Goal: Understand process/instructions

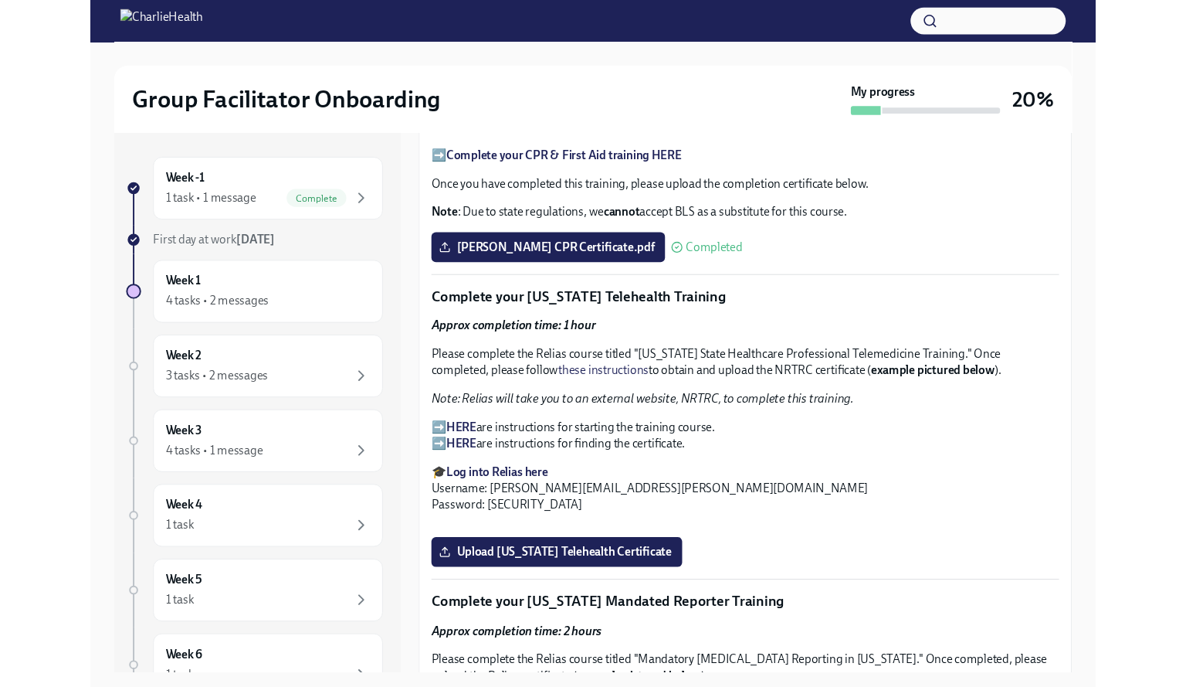
scroll to position [2178, 0]
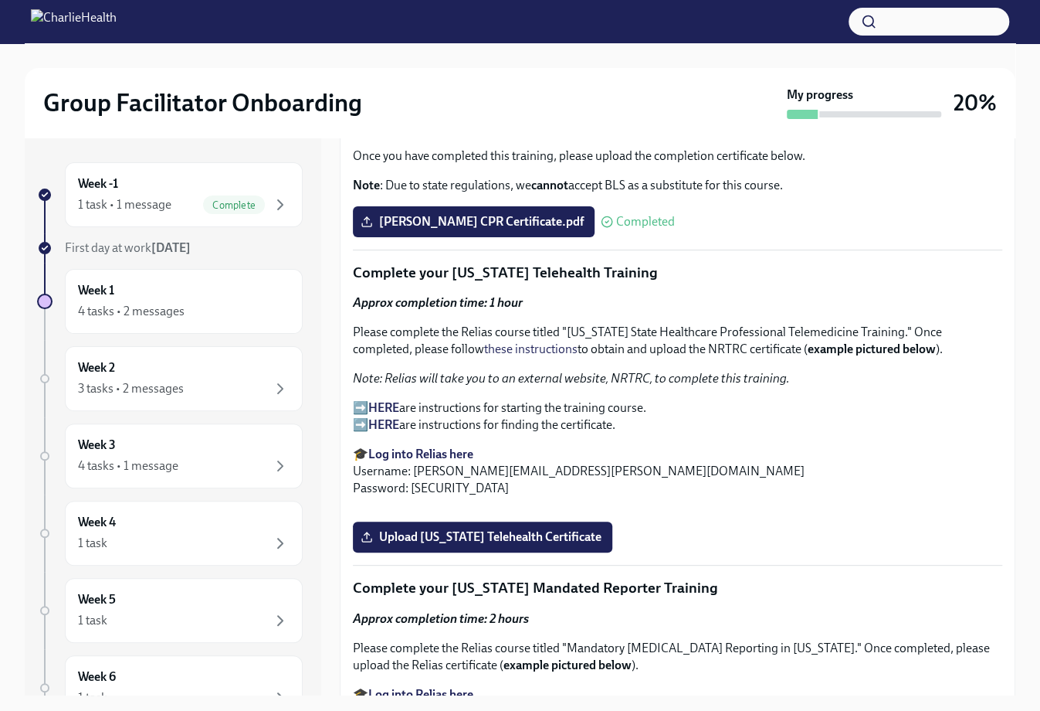
click at [560, 399] on p "➡️ HERE are instructions for starting the training course. ➡️ HERE are instruct…" at bounding box center [678, 416] width 650 height 34
click at [360, 399] on p "➡️ HERE are instructions for starting the training course. ➡️ HERE are instruct…" at bounding box center [678, 416] width 650 height 34
click at [406, 446] on strong "Log into Relias here" at bounding box center [420, 453] width 105 height 15
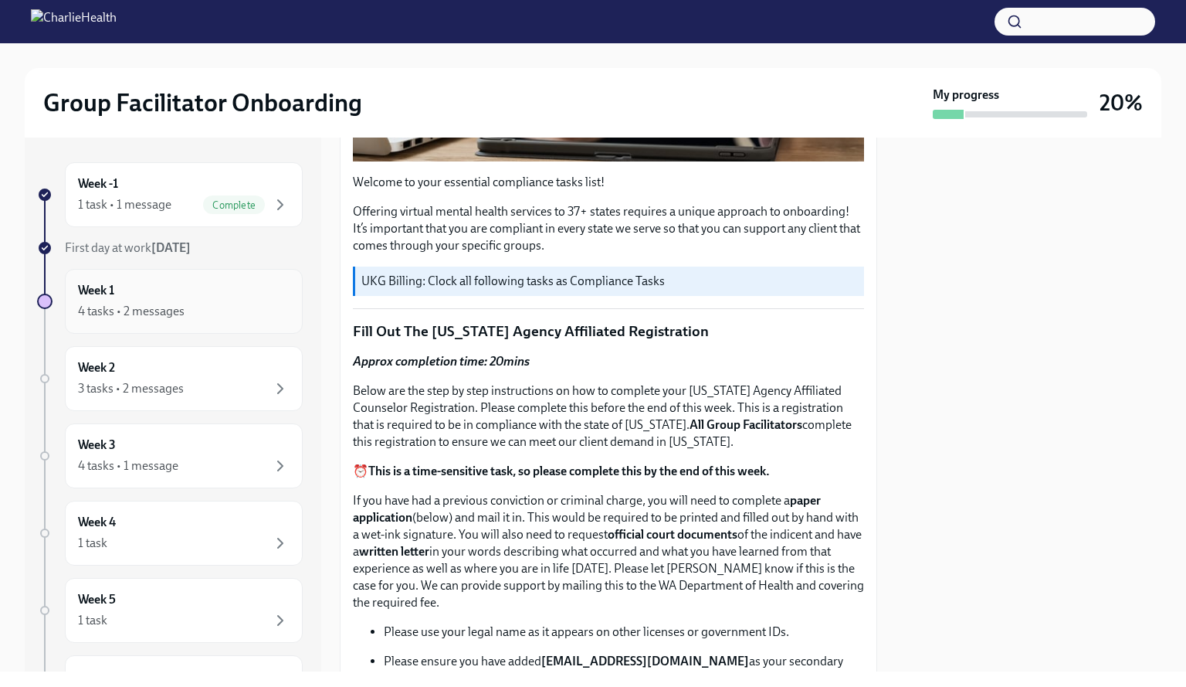
scroll to position [541, 0]
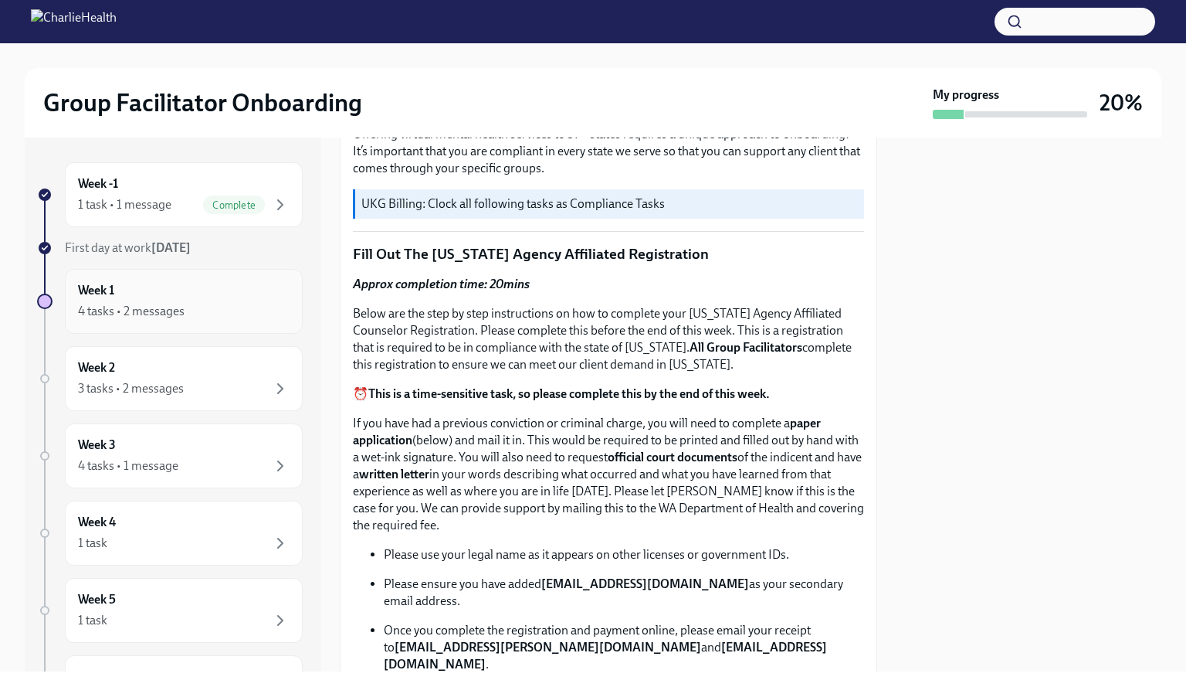
click at [119, 316] on div "4 tasks • 2 messages" at bounding box center [131, 311] width 107 height 17
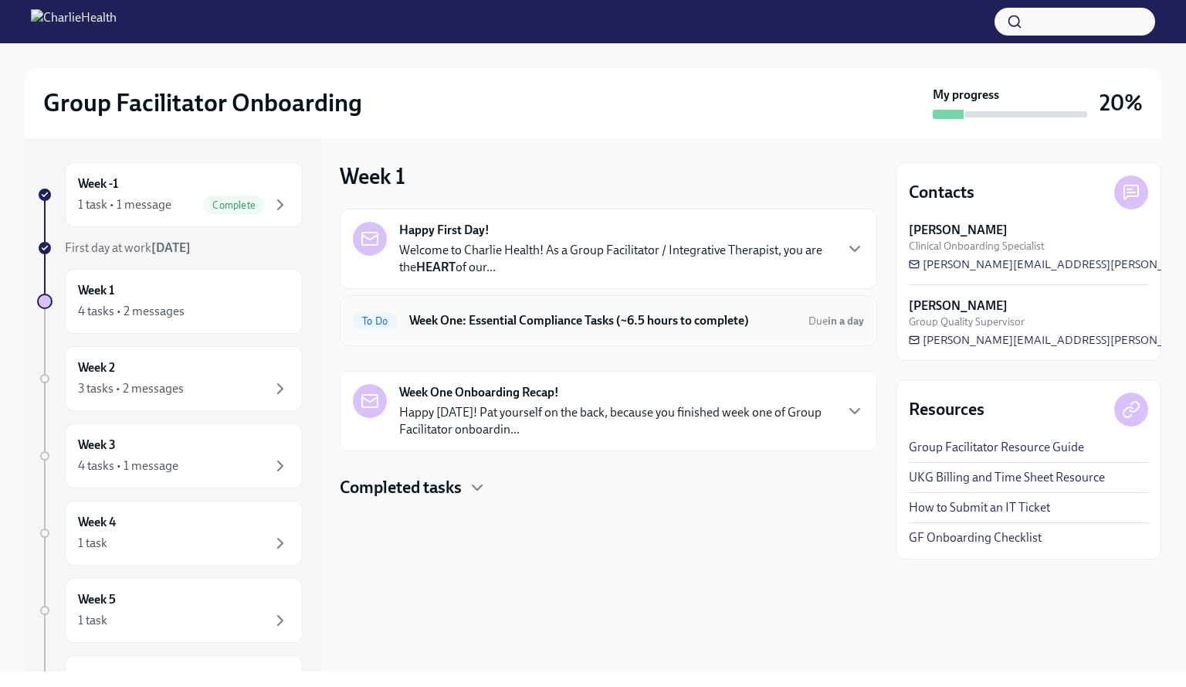
click at [494, 321] on h6 "Week One: Essential Compliance Tasks (~6.5 hours to complete)" at bounding box center [602, 320] width 387 height 17
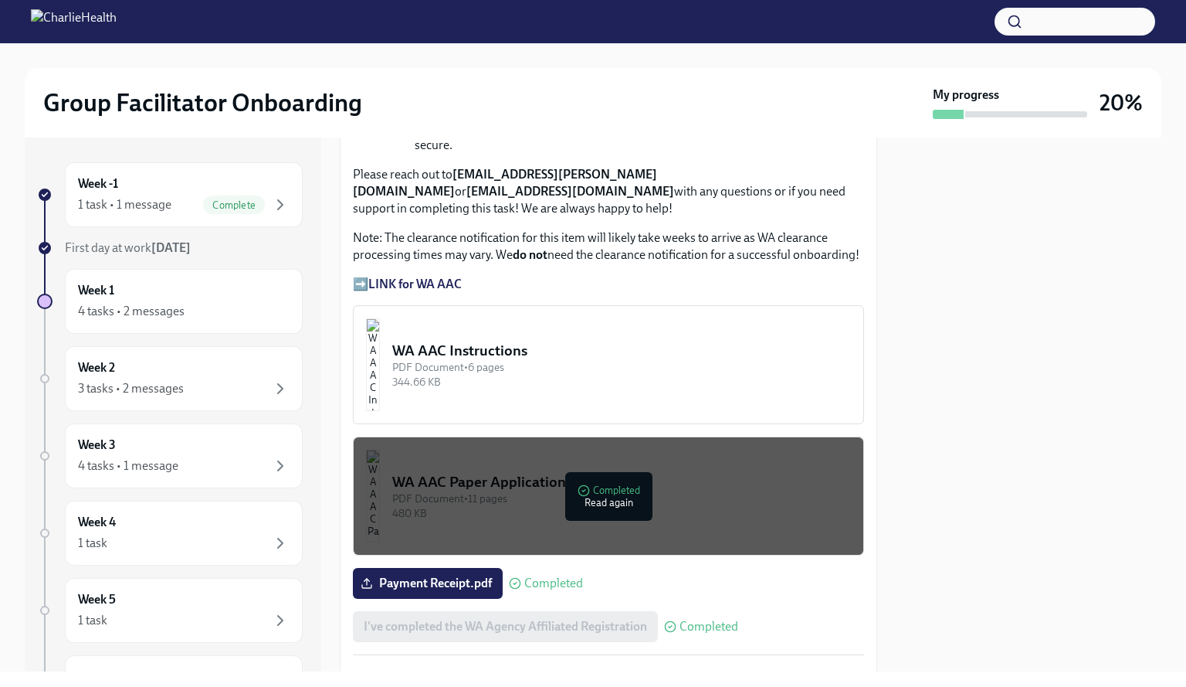
scroll to position [1236, 0]
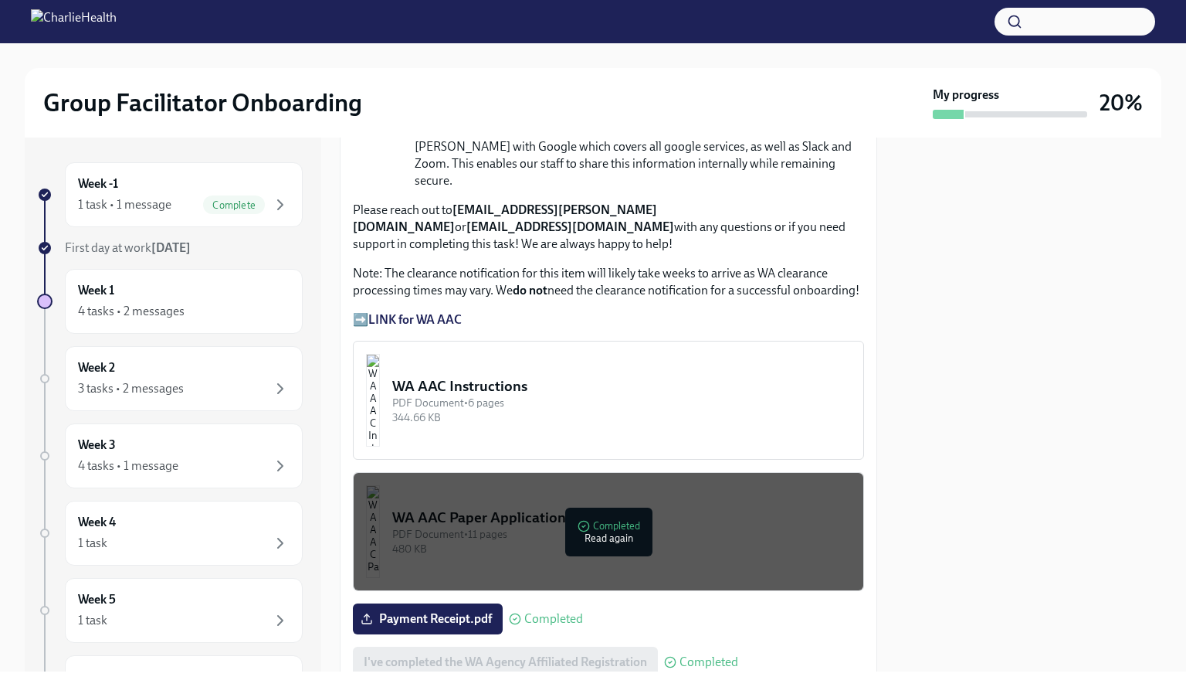
click at [763, 395] on div "PDF Document • 6 pages" at bounding box center [621, 402] width 459 height 15
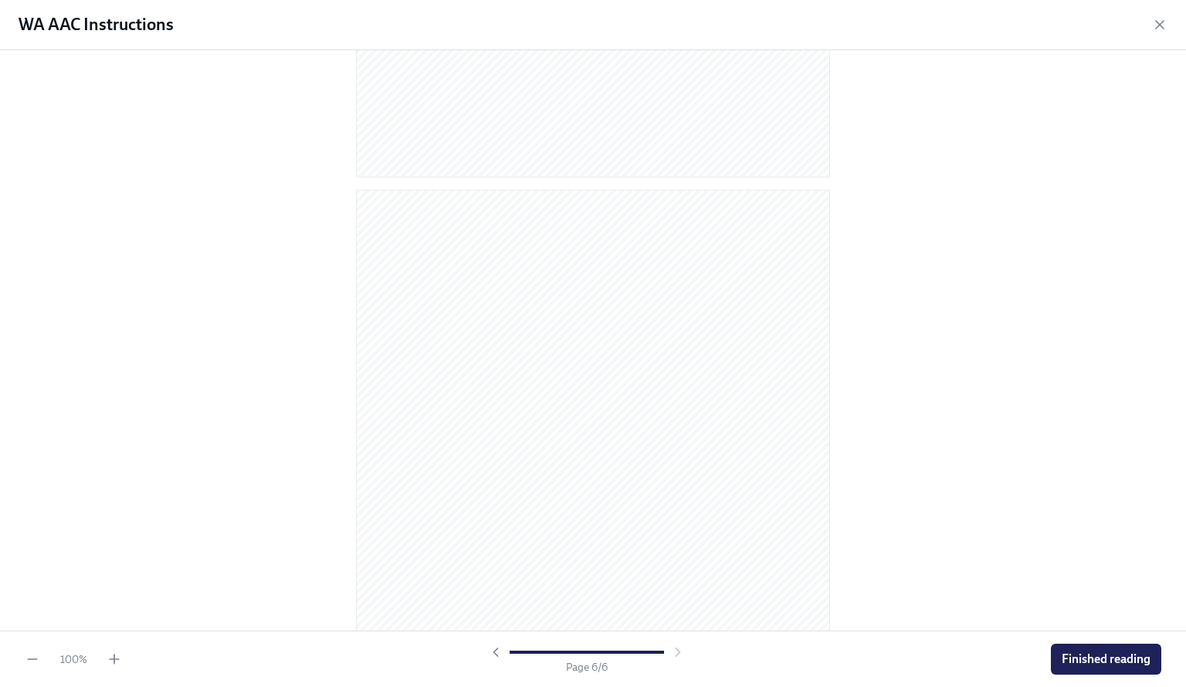
scroll to position [3184, 0]
click at [1040, 657] on span "Finished reading" at bounding box center [1106, 658] width 89 height 15
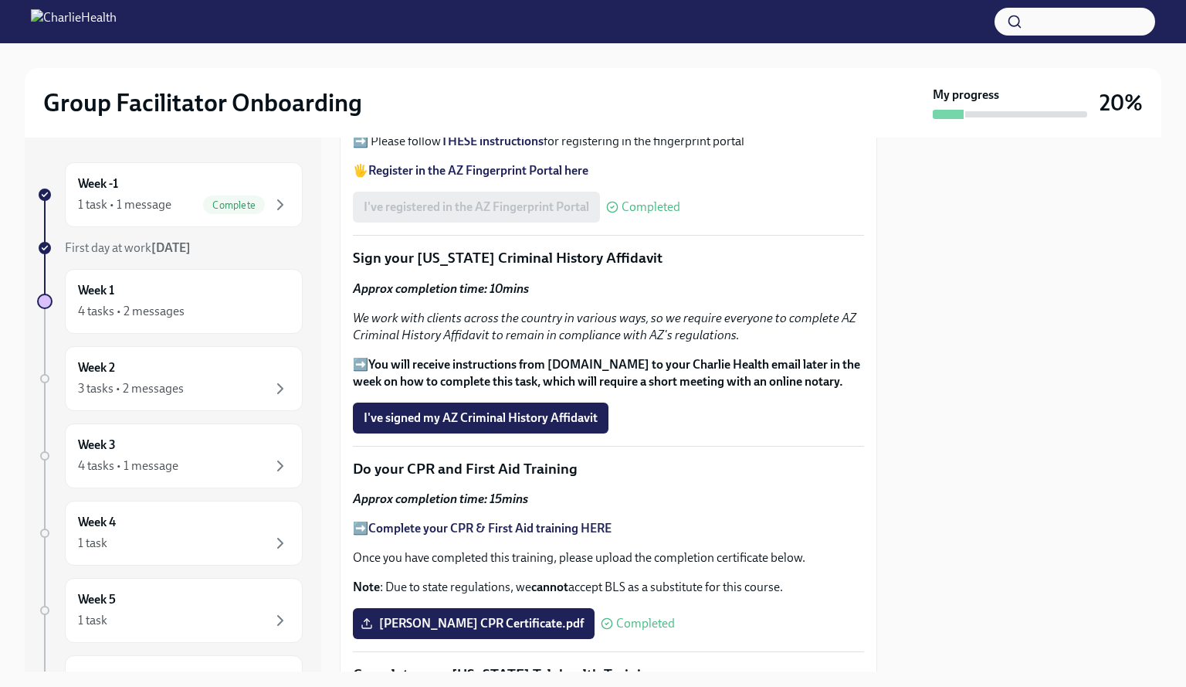
scroll to position [1931, 0]
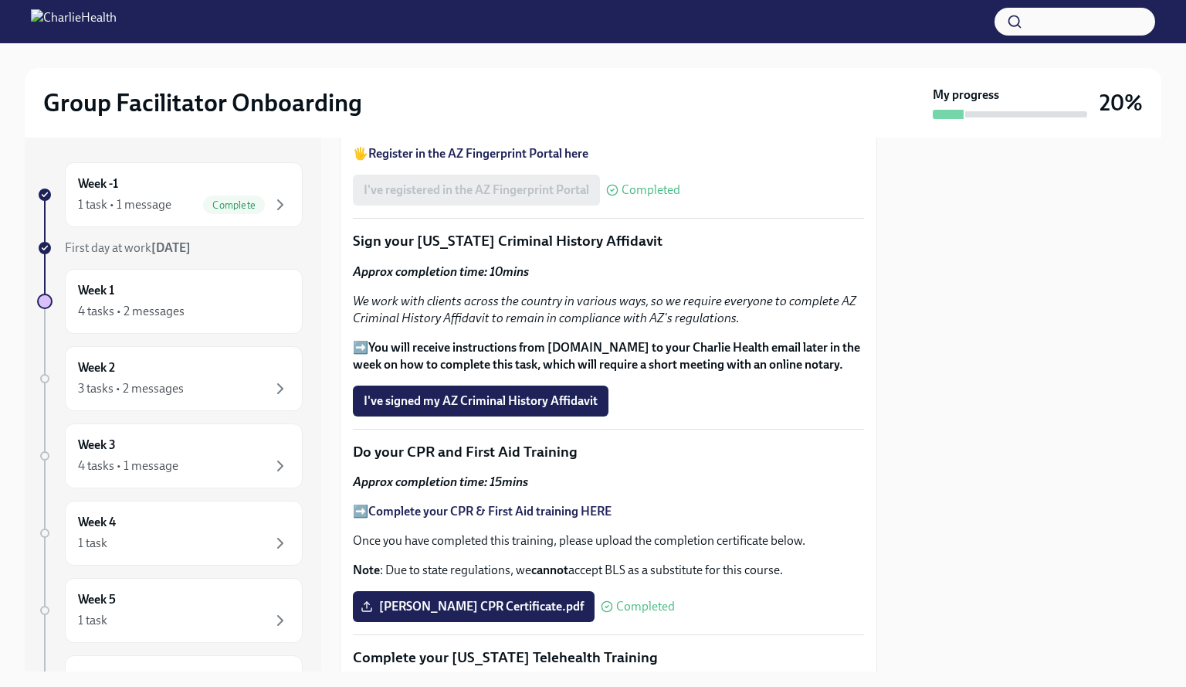
click at [584, 294] on em "We work with clients across the country in various ways, so we require everyone…" at bounding box center [605, 310] width 504 height 32
click at [595, 340] on strong "You will receive instructions from [DOMAIN_NAME] to your Charlie Health email l…" at bounding box center [606, 356] width 507 height 32
click at [616, 340] on strong "You will receive instructions from [DOMAIN_NAME] to your Charlie Health email l…" at bounding box center [606, 356] width 507 height 32
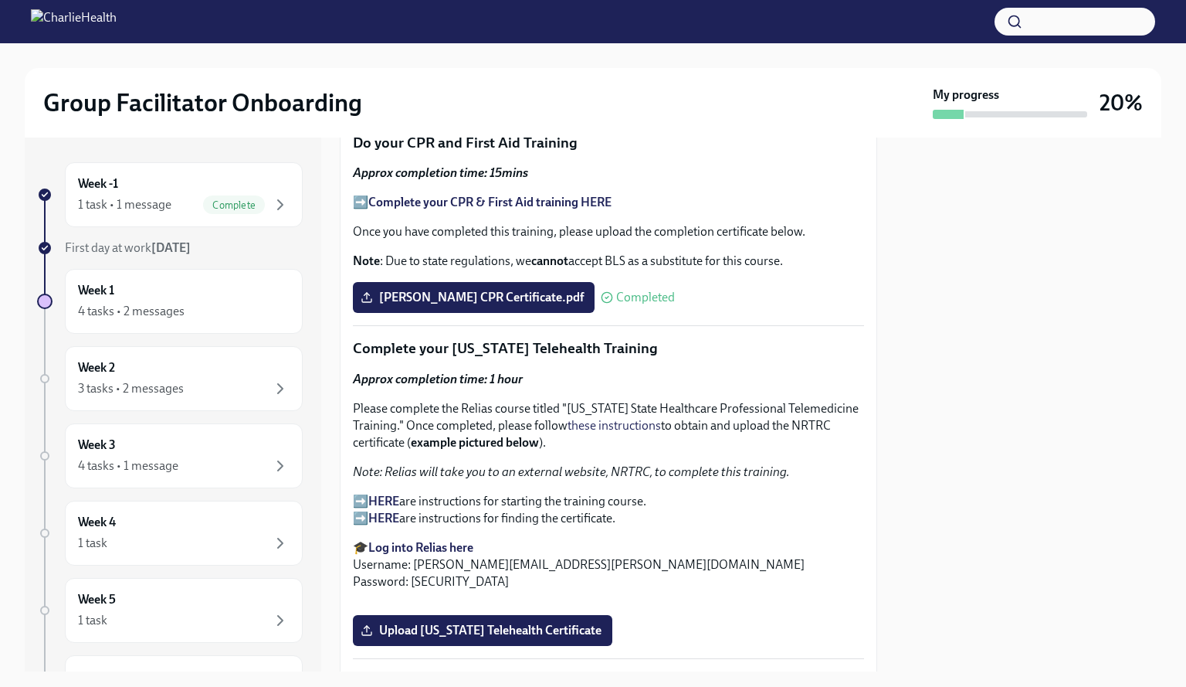
scroll to position [2317, 0]
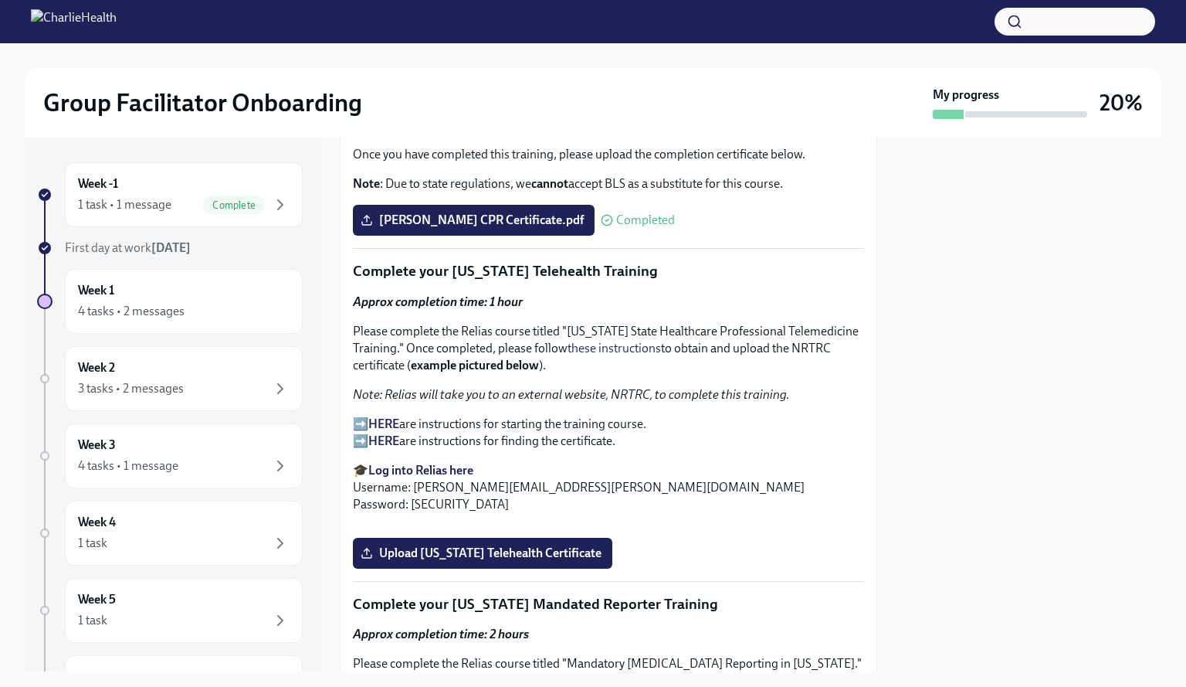
click at [379, 433] on strong "HERE" at bounding box center [383, 440] width 31 height 15
click at [408, 463] on strong "Log into Relias here" at bounding box center [420, 470] width 105 height 15
click at [380, 416] on strong "HERE" at bounding box center [383, 423] width 31 height 15
